Goal: Navigation & Orientation: Find specific page/section

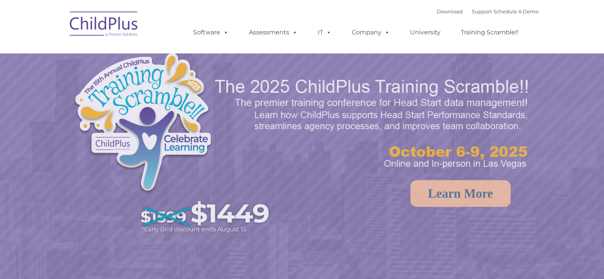
select select "MEDIUM"
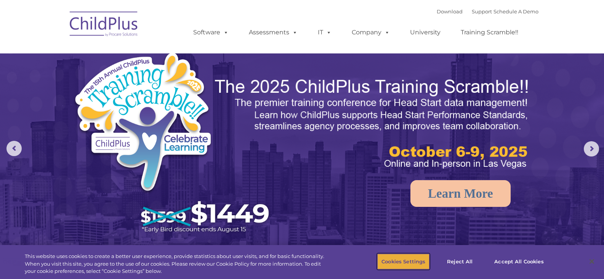
click at [407, 259] on button "Cookies Settings" at bounding box center [404, 261] width 52 height 16
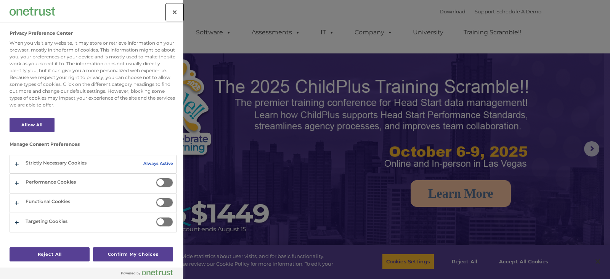
click at [180, 11] on button "Close" at bounding box center [174, 12] width 17 height 17
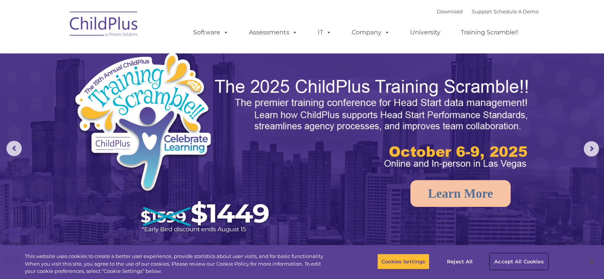
click at [524, 256] on button "Accept All Cookies" at bounding box center [519, 261] width 58 height 16
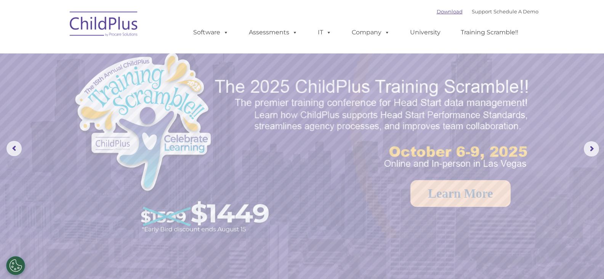
click at [443, 12] on link "Download" at bounding box center [450, 11] width 26 height 6
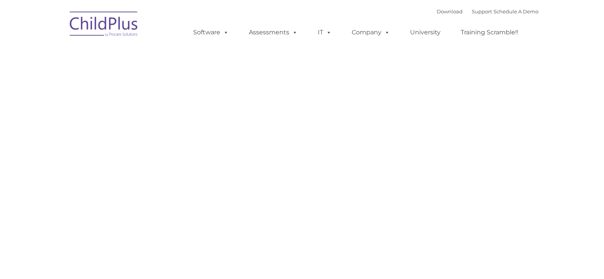
type input ""
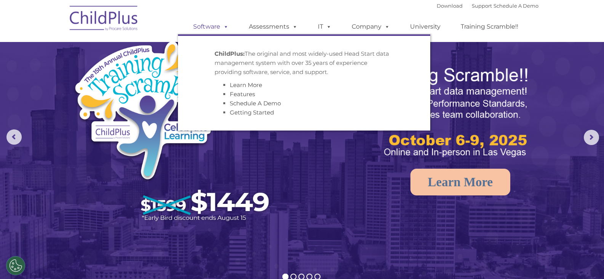
click at [210, 27] on link "Software" at bounding box center [211, 26] width 51 height 15
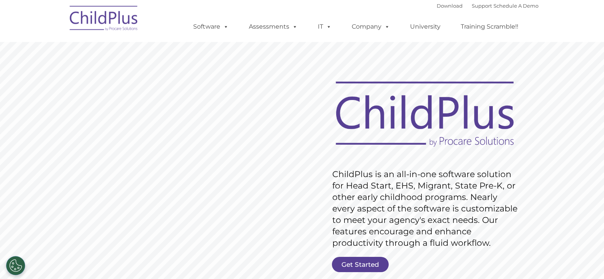
click at [104, 25] on img at bounding box center [104, 19] width 76 height 38
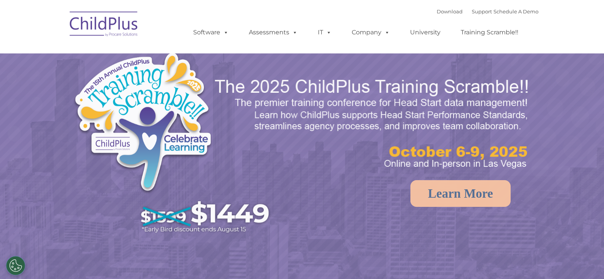
select select "MEDIUM"
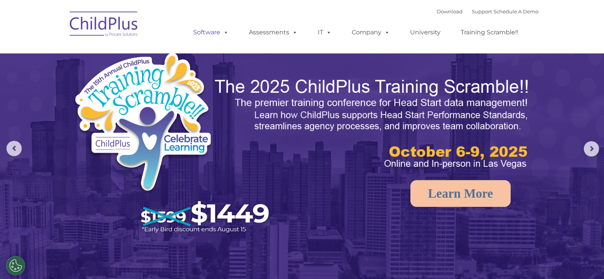
click at [214, 31] on link "Software" at bounding box center [211, 32] width 51 height 15
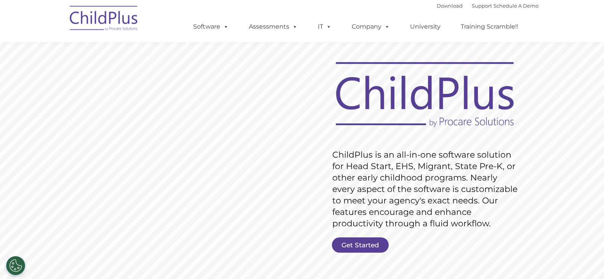
scroll to position [16, 0]
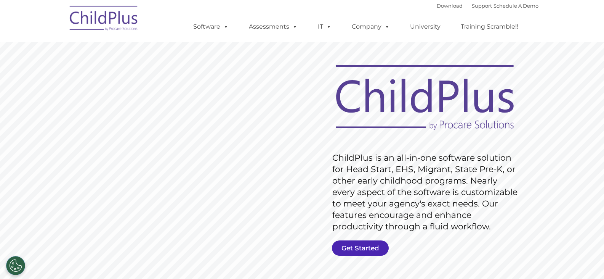
click at [354, 248] on link "Get Started" at bounding box center [360, 247] width 57 height 15
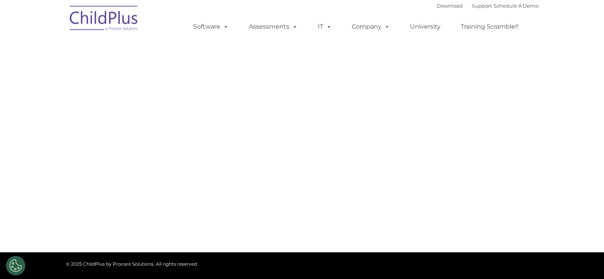
select select "MEDIUM"
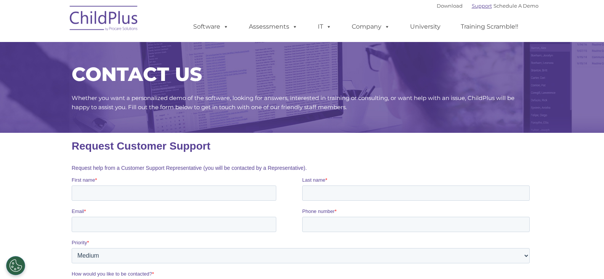
click at [477, 6] on link "Support" at bounding box center [482, 6] width 20 height 6
